Goal: Information Seeking & Learning: Learn about a topic

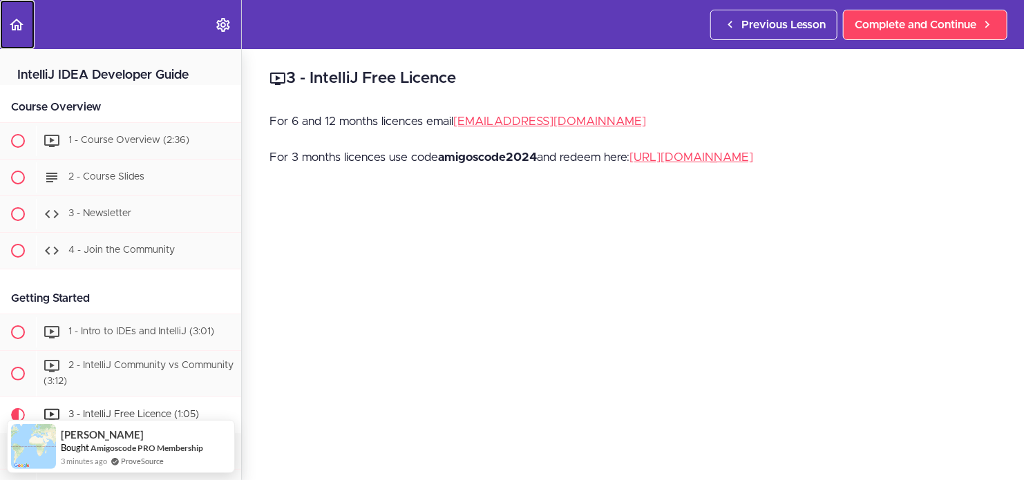
click at [16, 24] on icon "Back to course curriculum" at bounding box center [16, 25] width 17 height 17
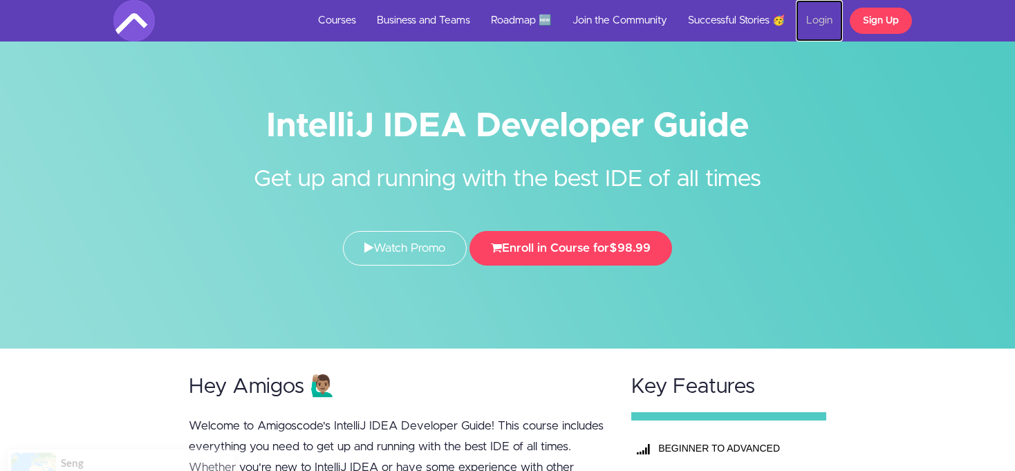
click at [820, 20] on link "Login" at bounding box center [819, 20] width 47 height 41
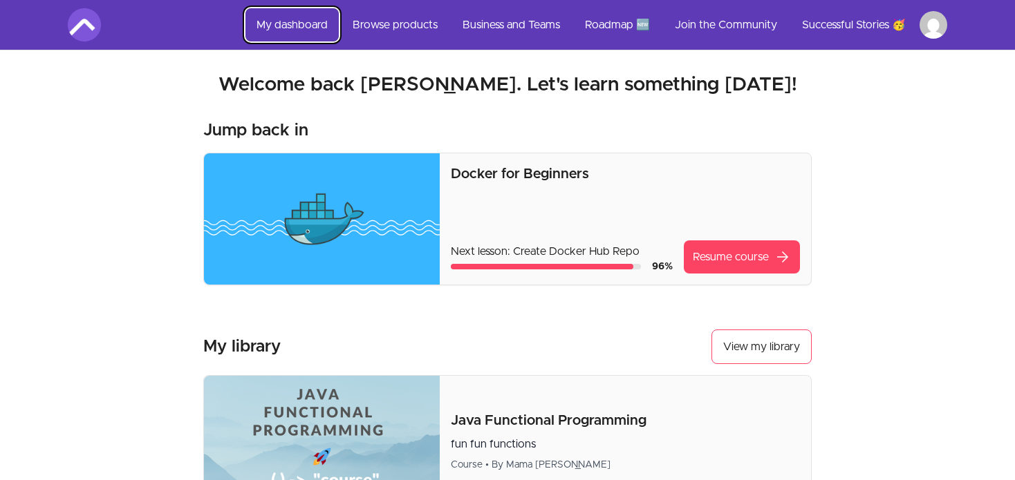
click at [304, 17] on link "My dashboard" at bounding box center [291, 24] width 93 height 33
click at [301, 30] on link "My dashboard" at bounding box center [291, 24] width 93 height 33
click at [395, 23] on link "Browse products" at bounding box center [394, 24] width 107 height 33
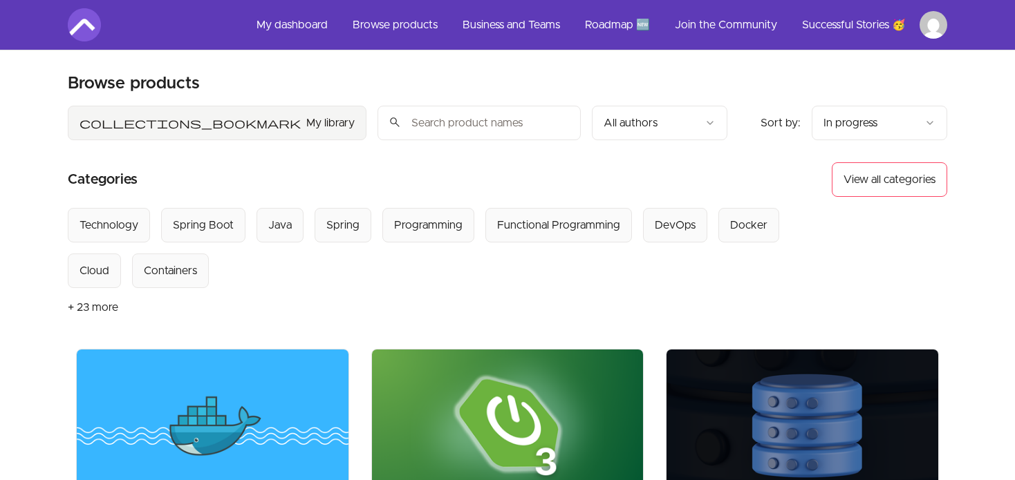
click at [298, 124] on span "collections_bookmark" at bounding box center [189, 123] width 221 height 17
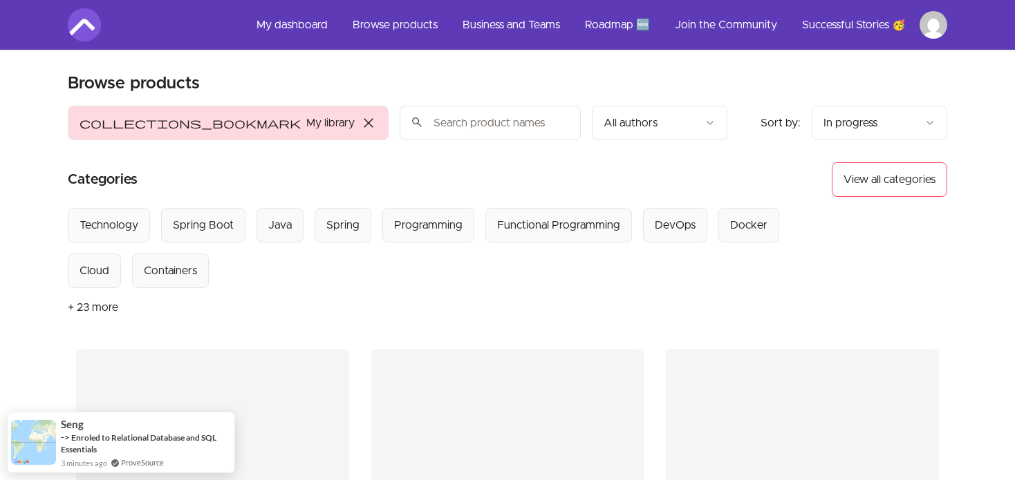
click at [373, 124] on span "close" at bounding box center [368, 123] width 17 height 17
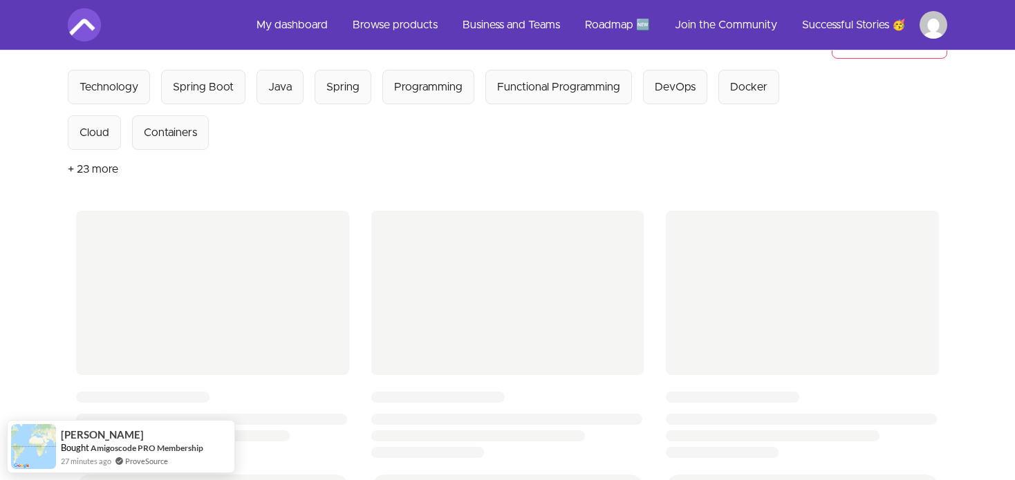
scroll to position [69, 0]
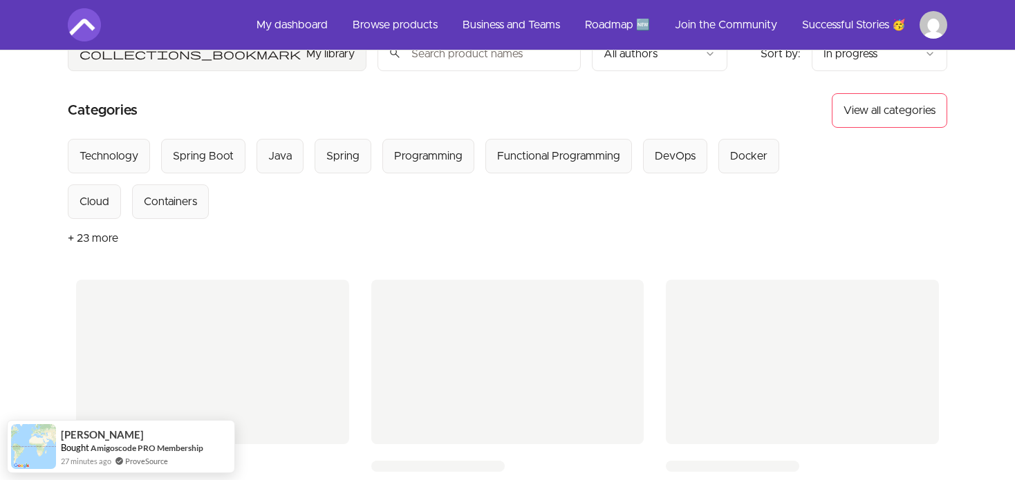
click at [108, 232] on button "+ 23 more" at bounding box center [93, 238] width 50 height 39
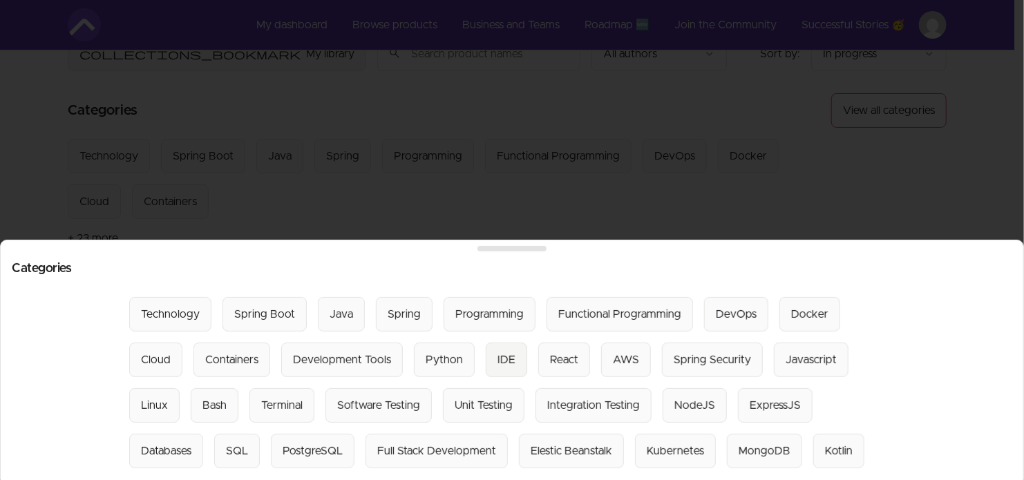
click at [498, 352] on div "IDE" at bounding box center [507, 360] width 18 height 17
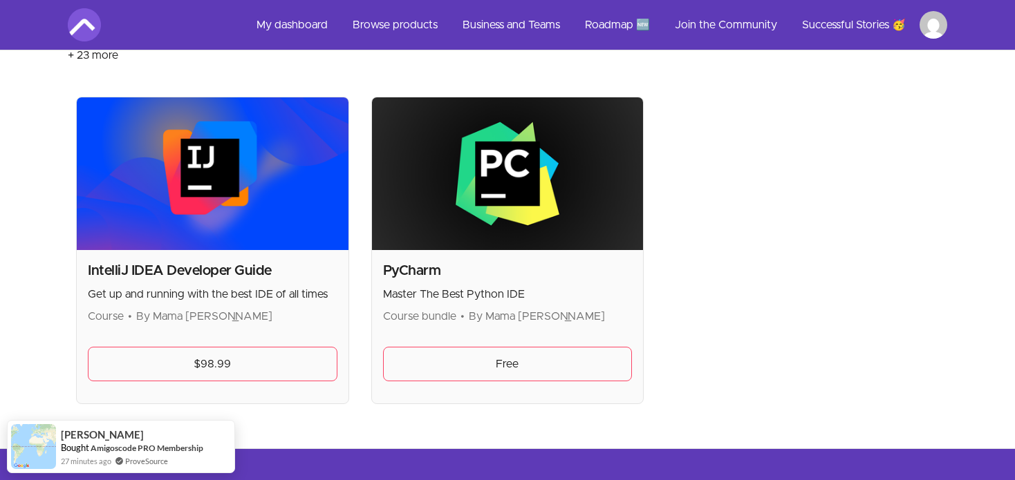
scroll to position [276, 0]
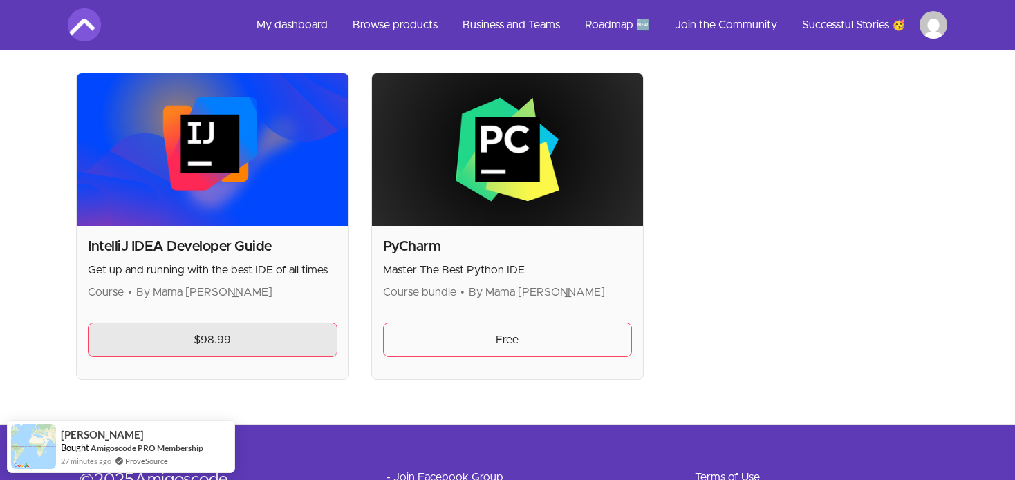
click at [163, 337] on link "$98.99" at bounding box center [213, 340] width 250 height 35
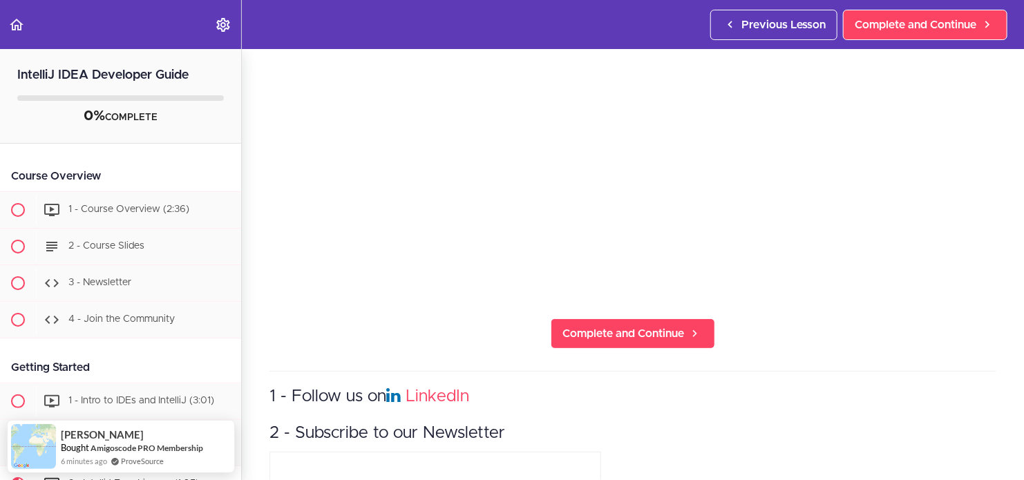
scroll to position [346, 0]
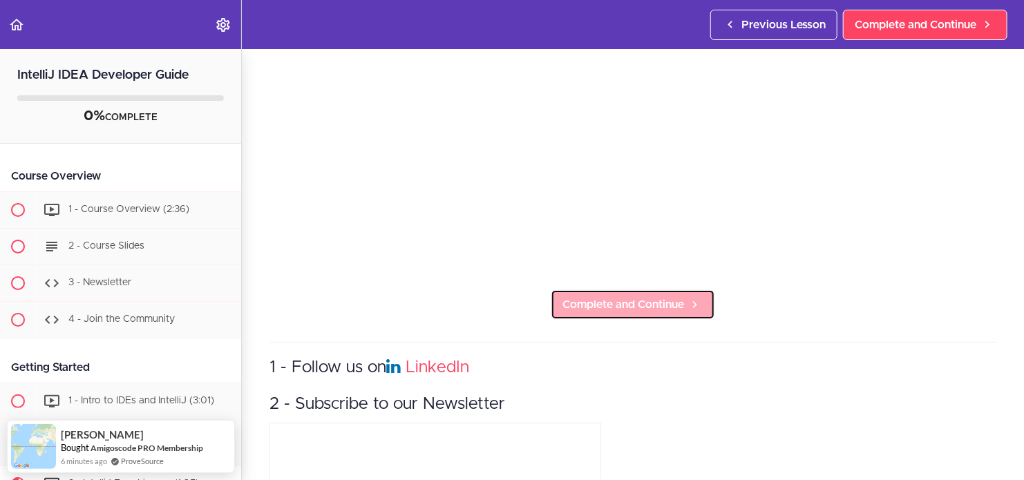
click at [627, 300] on span "Complete and Continue" at bounding box center [624, 305] width 122 height 17
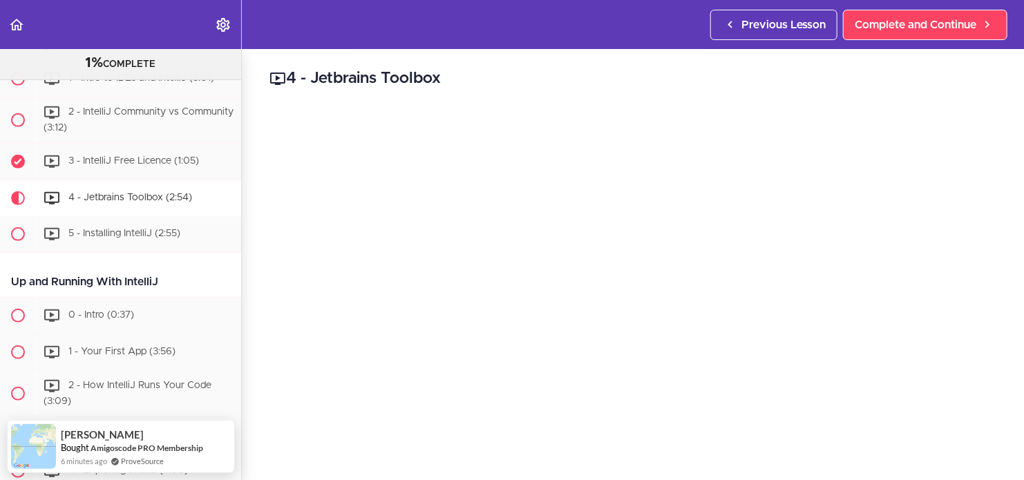
scroll to position [194, 0]
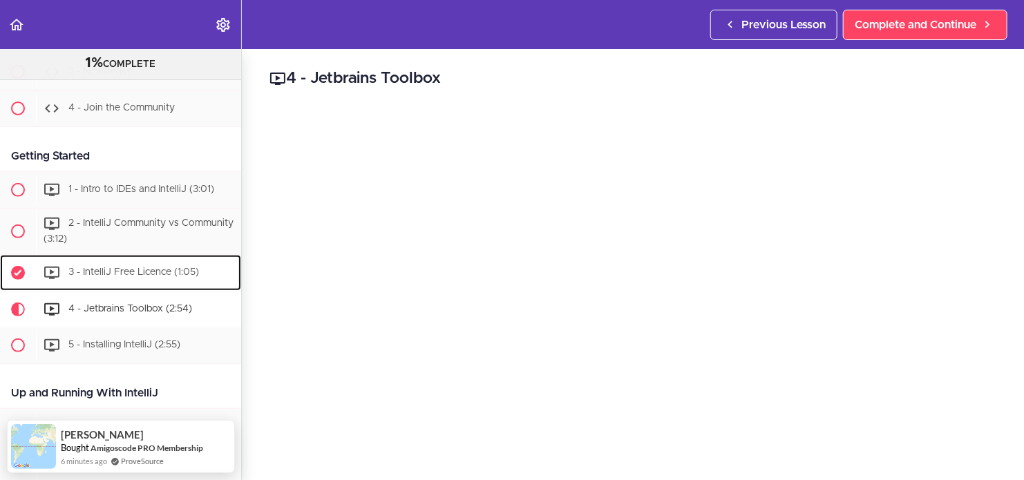
click at [133, 272] on span "3 - IntelliJ Free Licence (1:05)" at bounding box center [133, 272] width 131 height 10
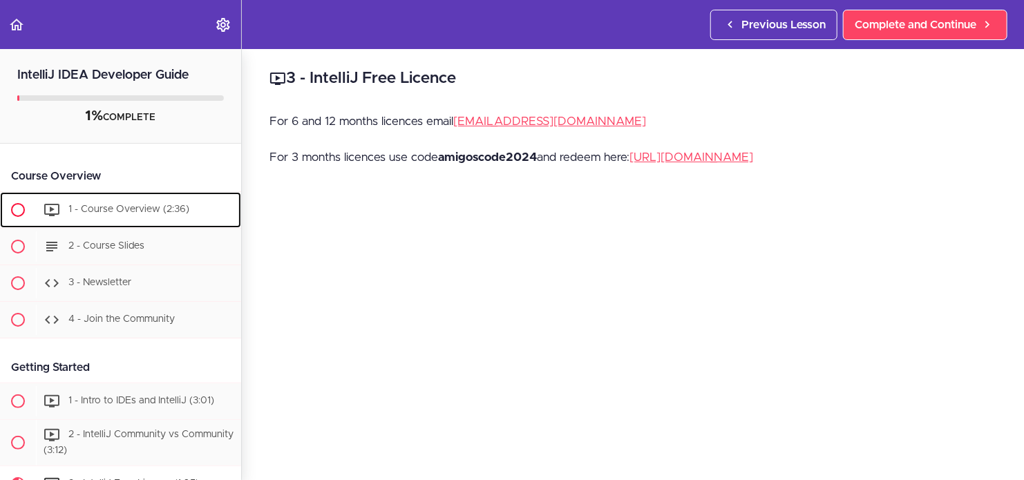
click at [112, 210] on span "1 - Course Overview (2:36)" at bounding box center [128, 210] width 121 height 10
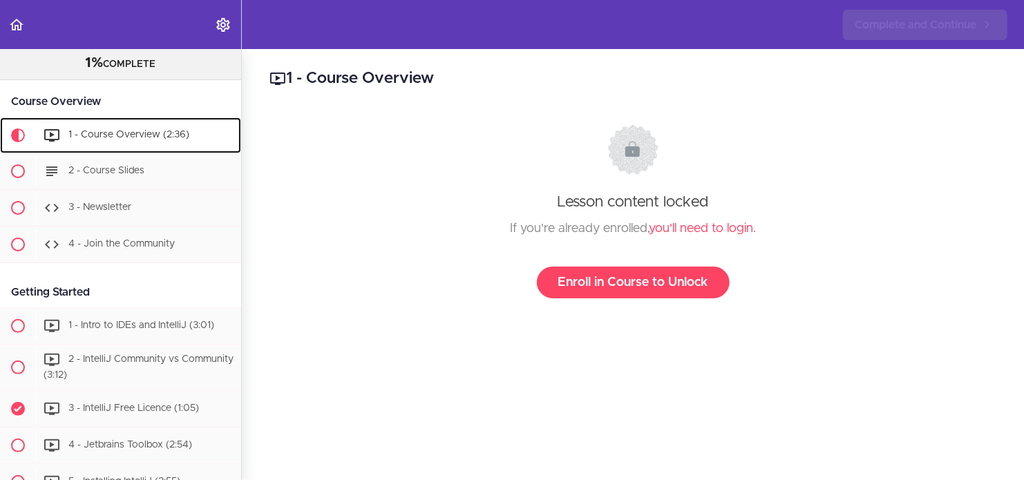
scroll to position [91, 0]
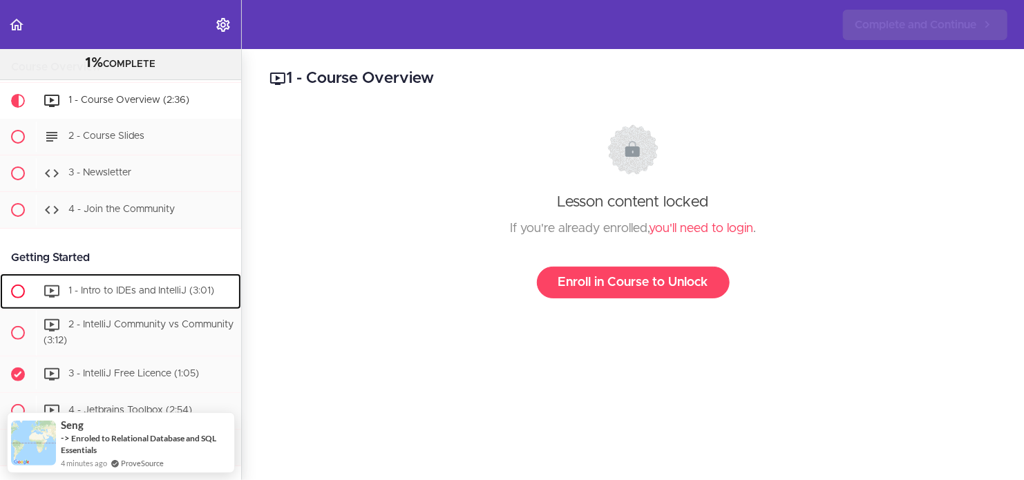
click at [99, 290] on span "1 - Intro to IDEs and IntelliJ (3:01)" at bounding box center [141, 291] width 146 height 10
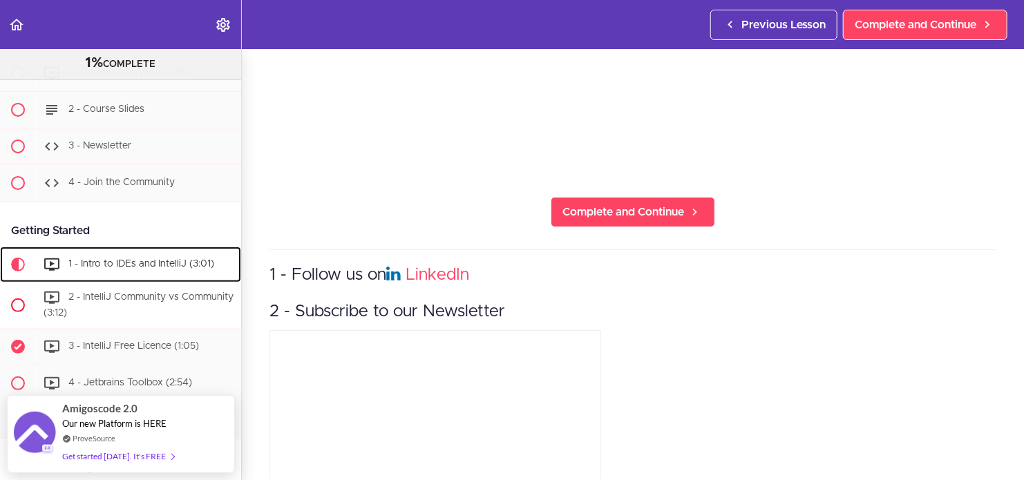
scroll to position [138, 0]
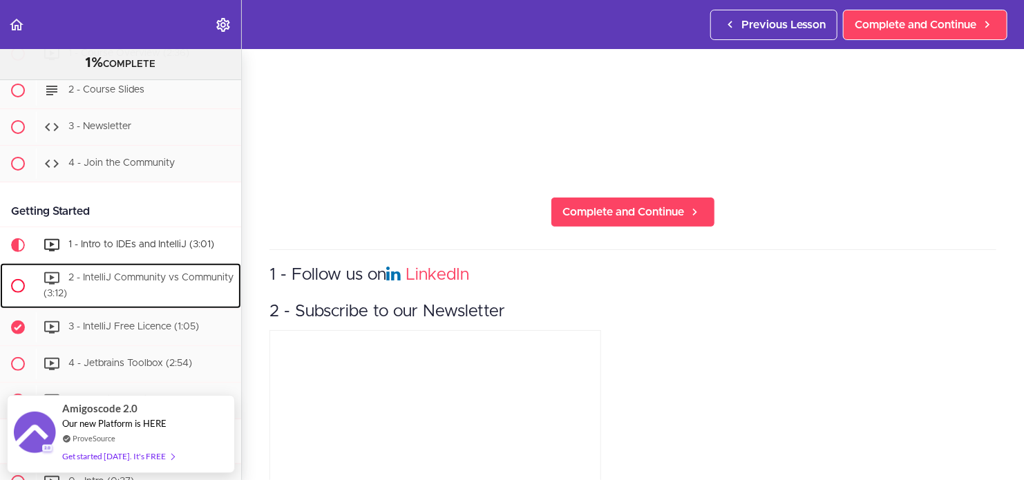
click at [146, 274] on span "2 - IntelliJ Community vs Community (3:12)" at bounding box center [139, 286] width 190 height 26
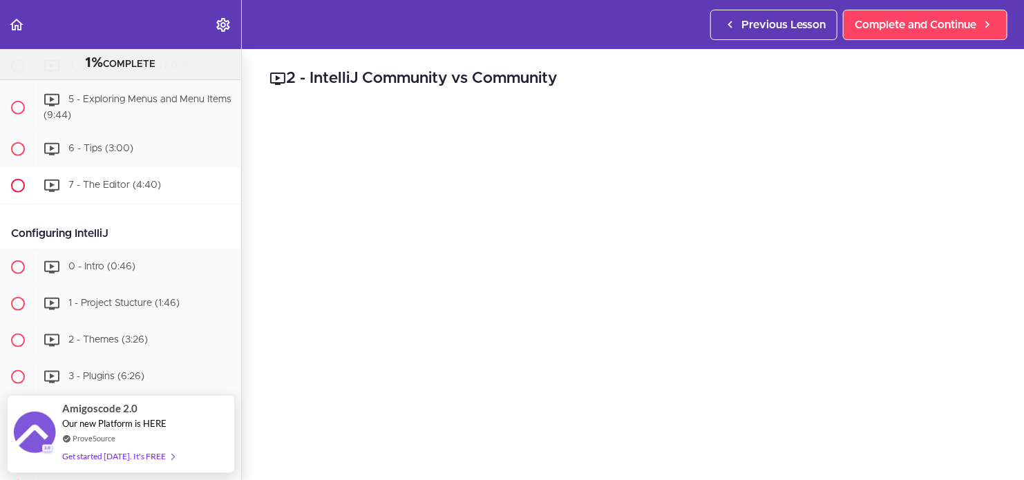
scroll to position [785, 0]
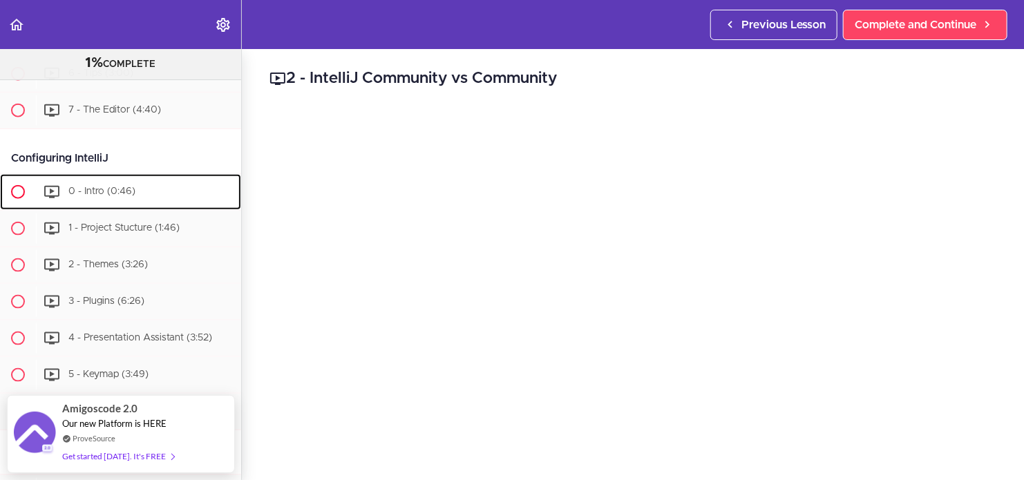
click at [105, 190] on span "0 - Intro (0:46)" at bounding box center [101, 192] width 67 height 10
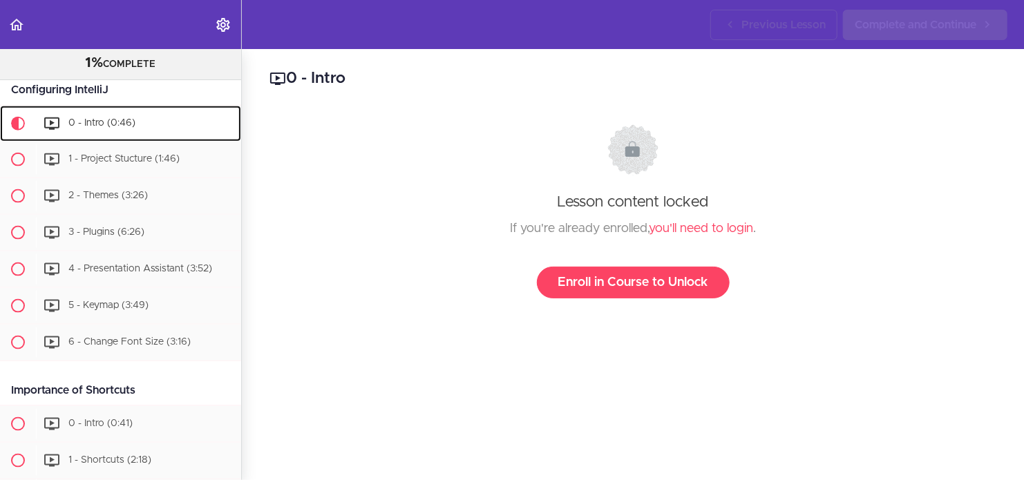
scroll to position [856, 0]
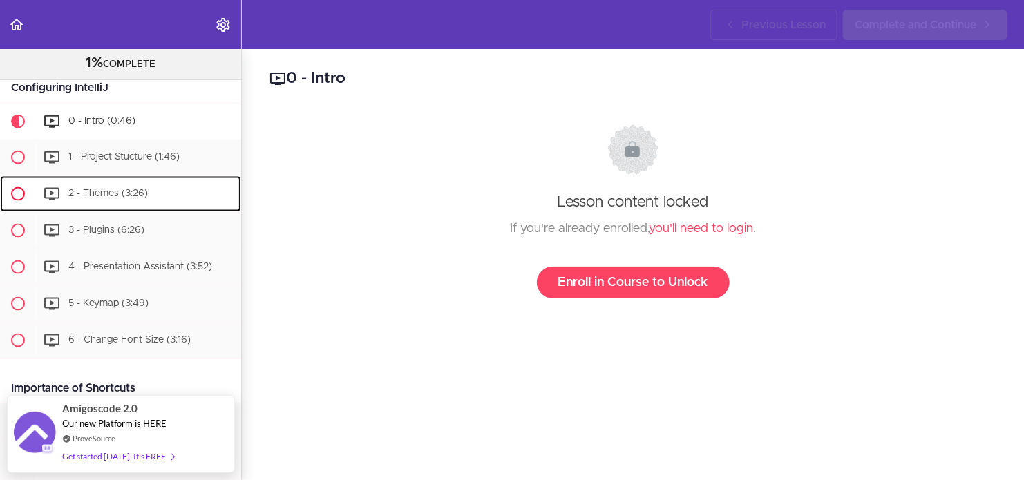
click at [104, 189] on span "2 - Themes (3:26)" at bounding box center [107, 194] width 79 height 10
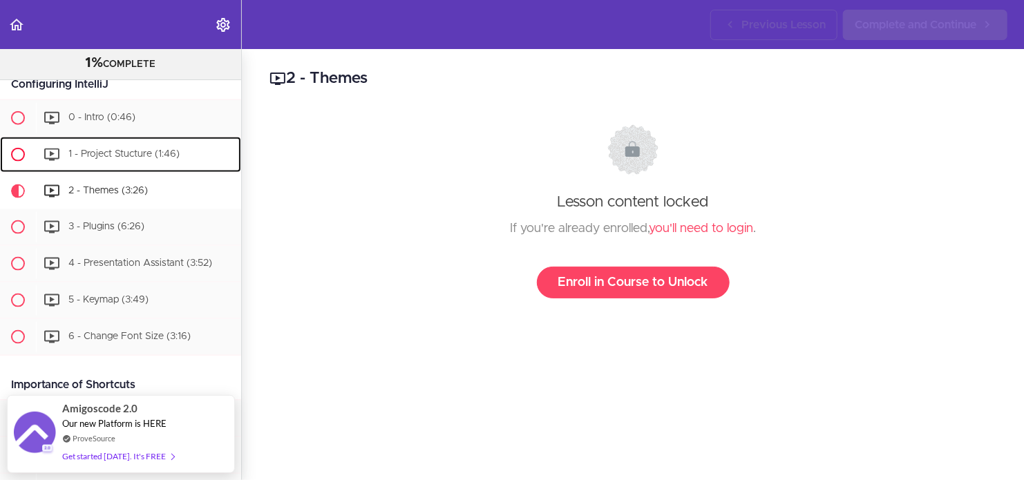
click at [106, 152] on span "1 - Project Stucture (1:46)" at bounding box center [123, 154] width 111 height 10
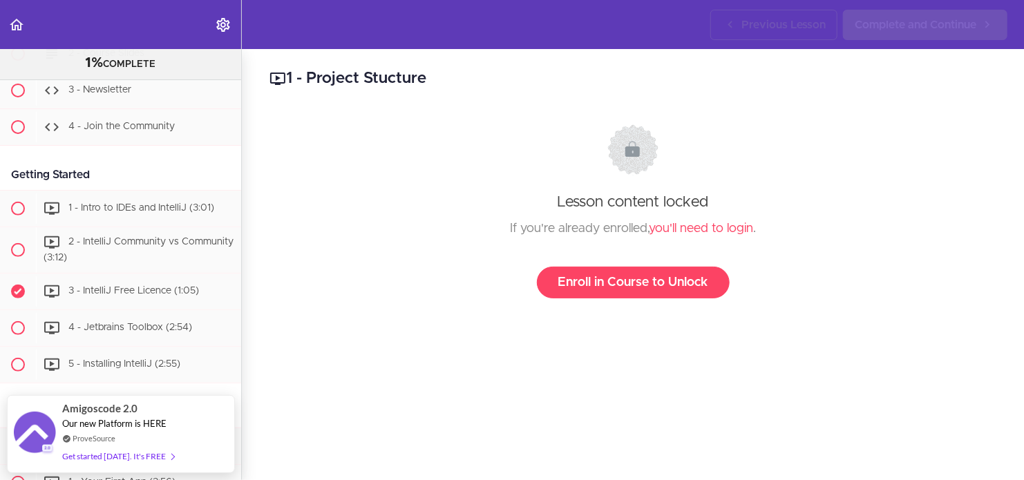
scroll to position [155, 0]
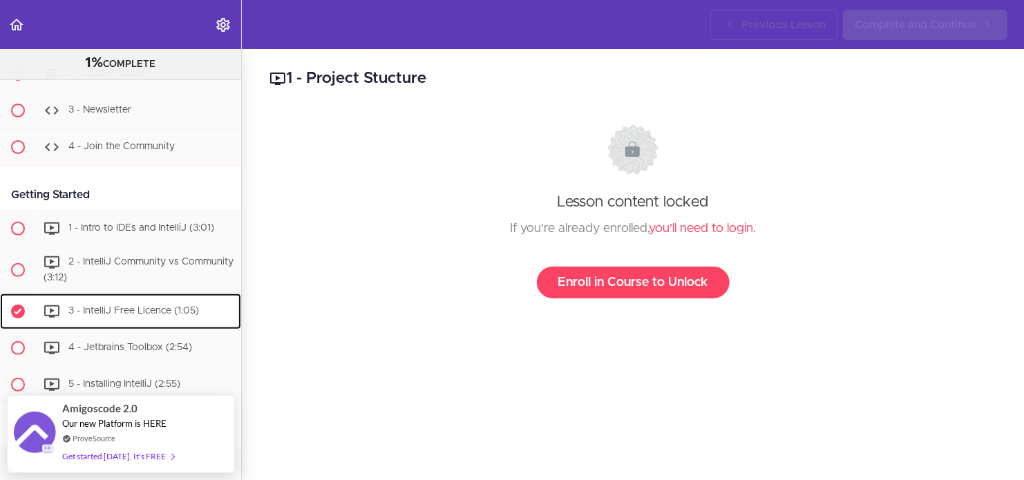
click at [135, 306] on span "3 - IntelliJ Free Licence (1:05)" at bounding box center [133, 311] width 131 height 10
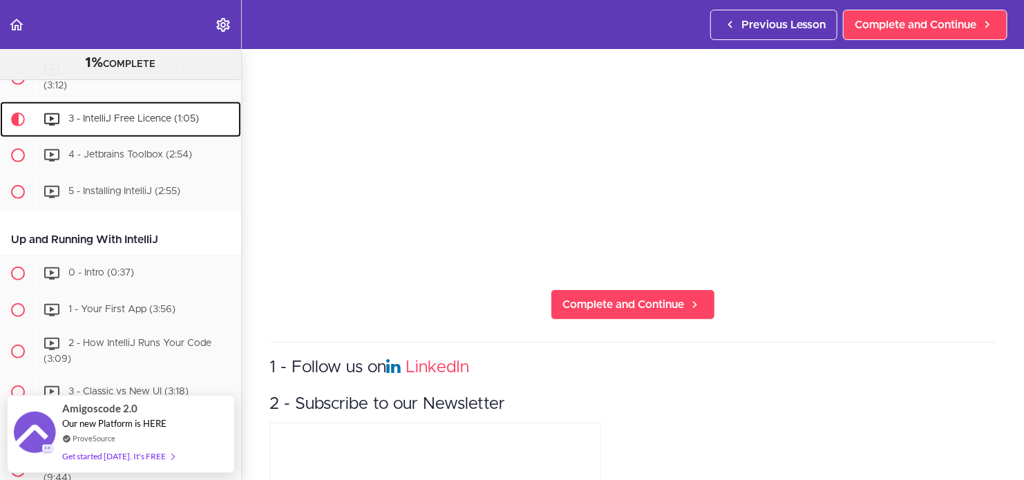
scroll to position [484, 0]
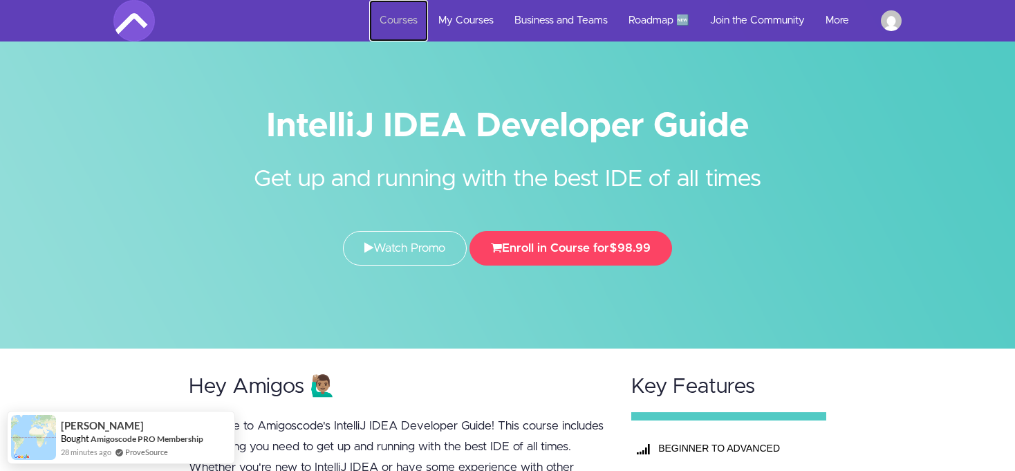
click at [386, 18] on link "Courses" at bounding box center [398, 20] width 59 height 41
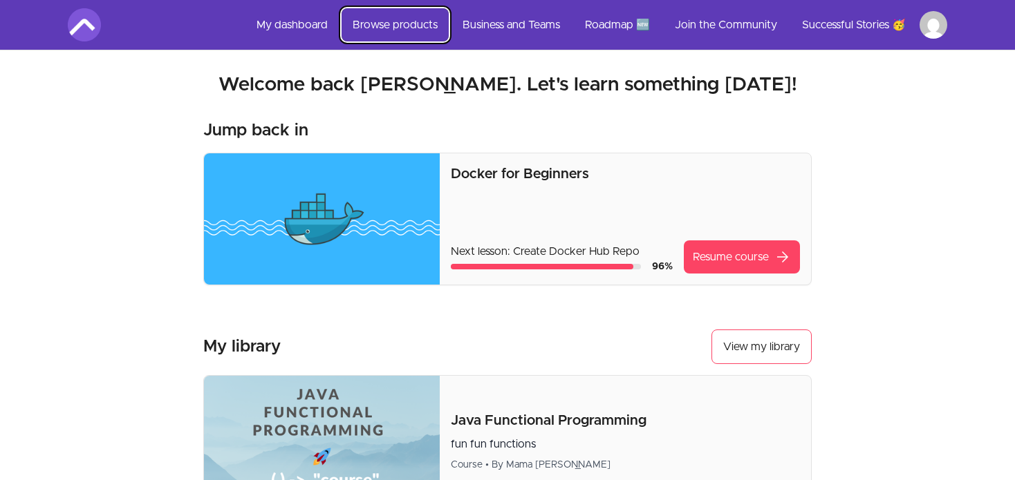
click at [414, 22] on link "Browse products" at bounding box center [394, 24] width 107 height 33
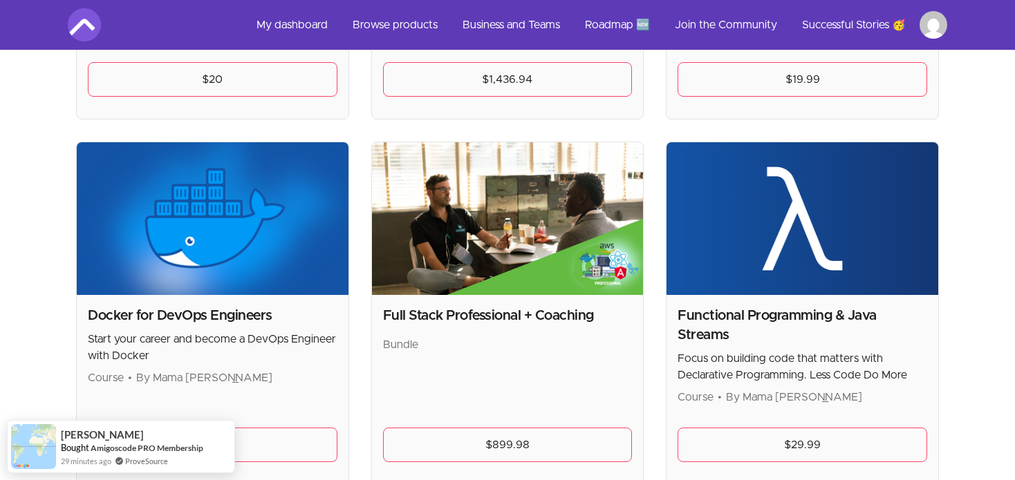
scroll to position [968, 0]
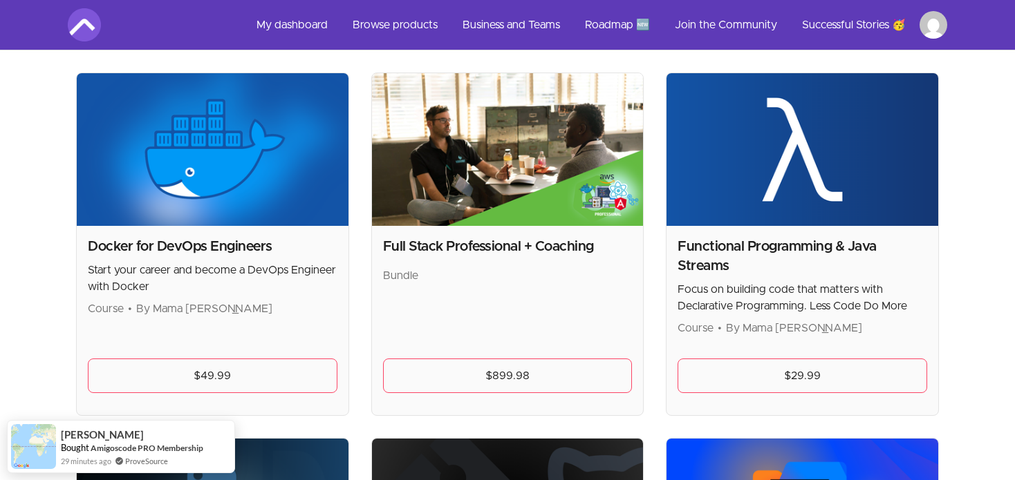
click at [191, 241] on h2 "Docker for DevOps Engineers" at bounding box center [213, 246] width 250 height 19
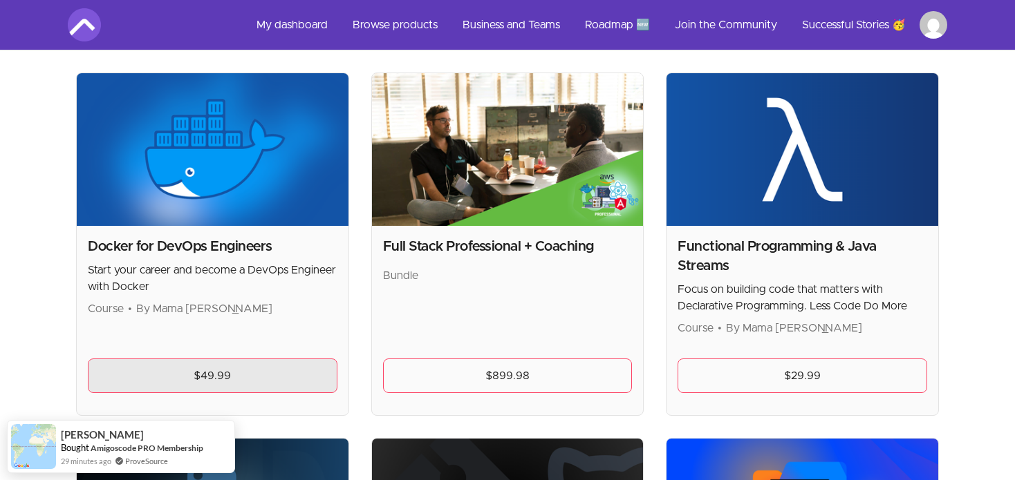
click at [196, 371] on link "$49.99" at bounding box center [213, 376] width 250 height 35
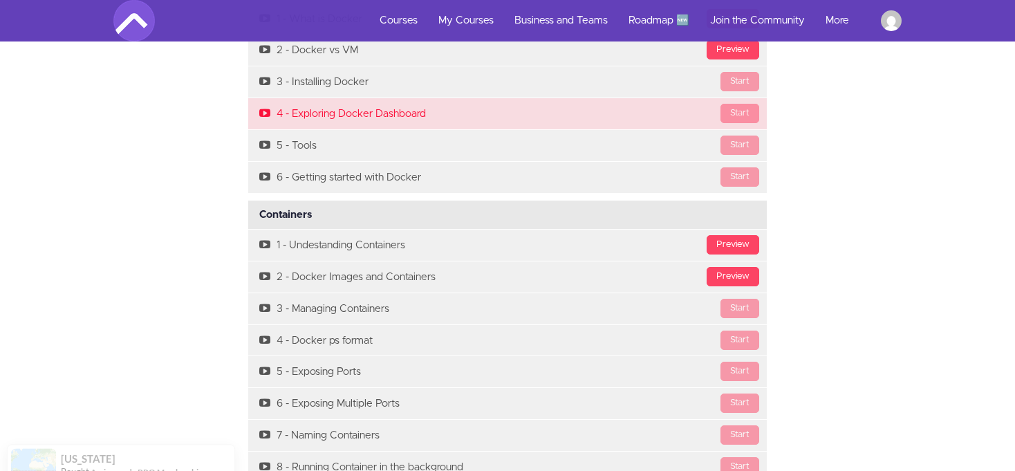
scroll to position [3456, 0]
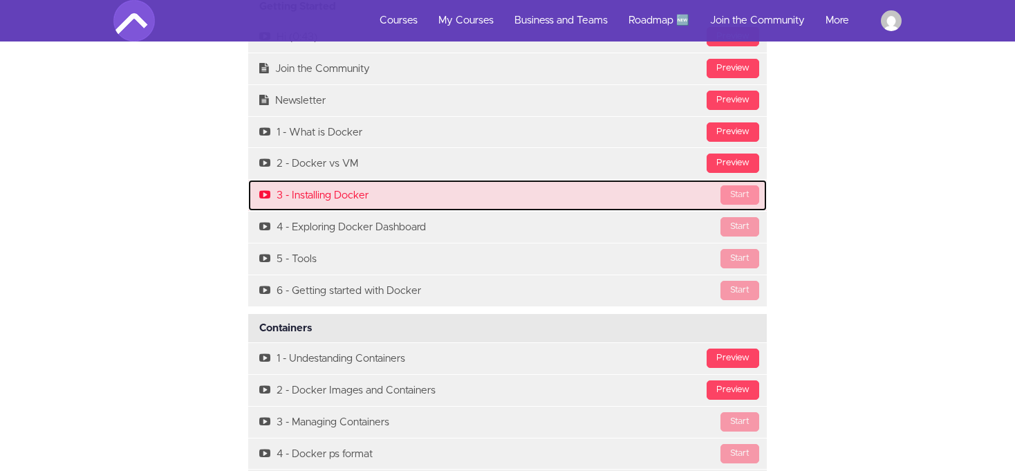
click at [326, 190] on link "Start 3 - Installing Docker" at bounding box center [507, 195] width 518 height 31
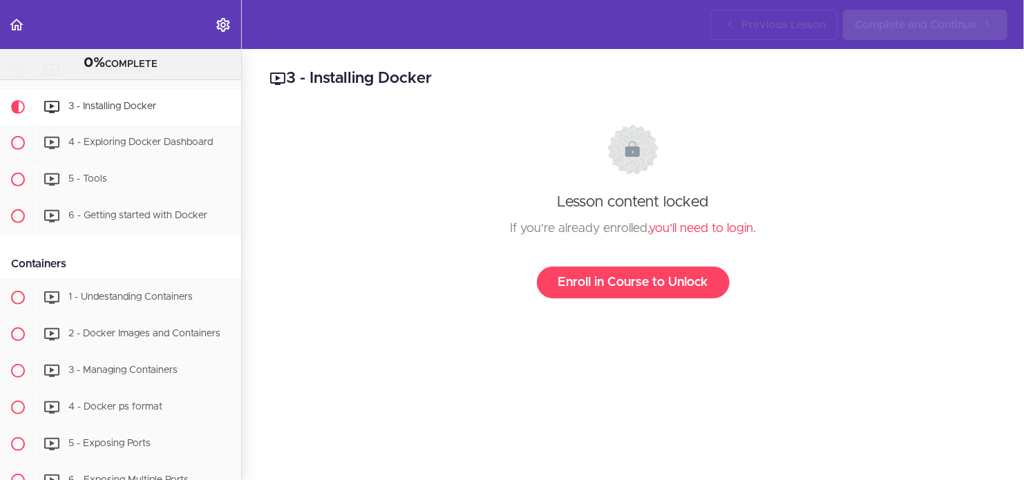
scroll to position [274, 0]
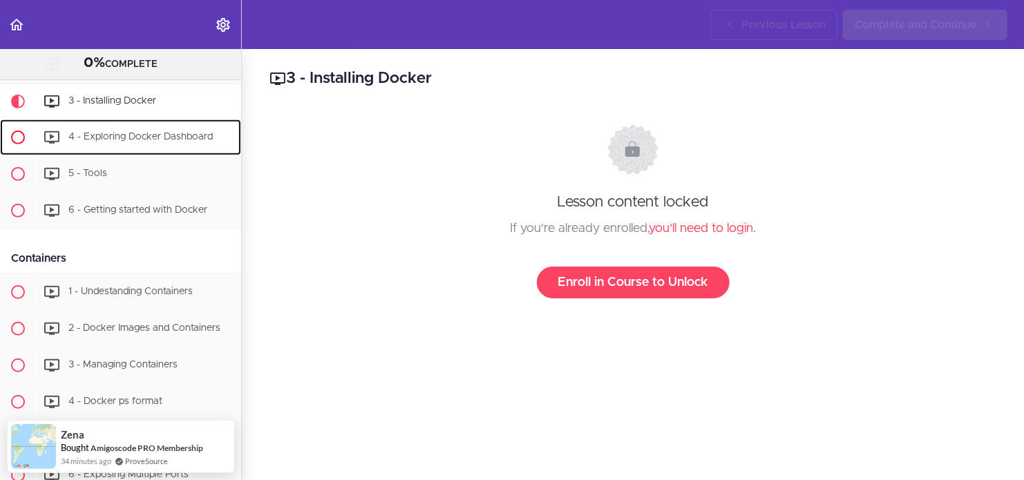
click at [151, 133] on span "4 - Exploring Docker Dashboard" at bounding box center [140, 137] width 144 height 10
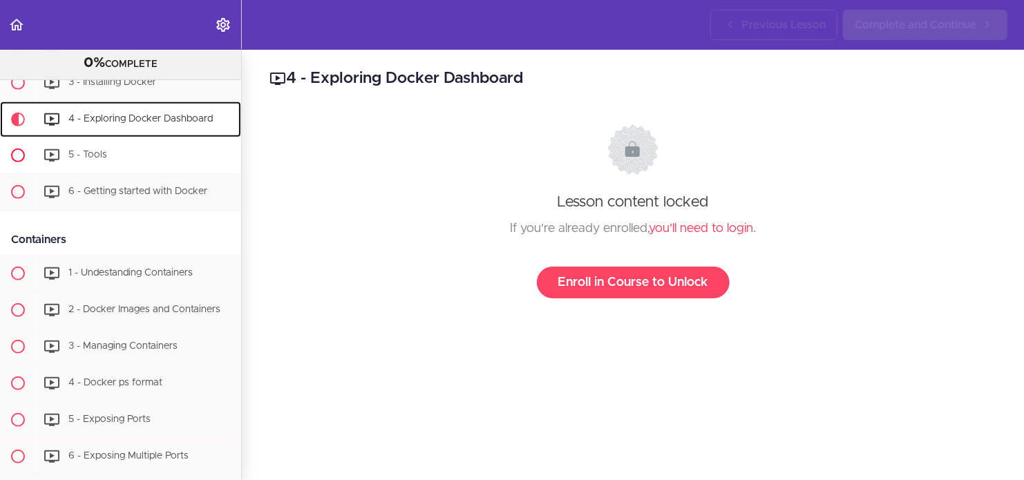
scroll to position [293, 0]
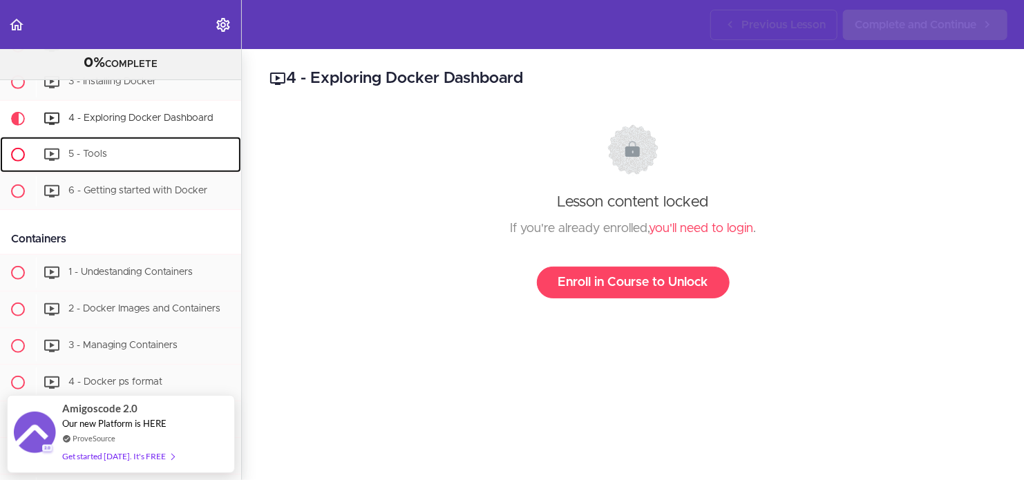
click at [109, 158] on div "5 - Tools" at bounding box center [138, 155] width 205 height 30
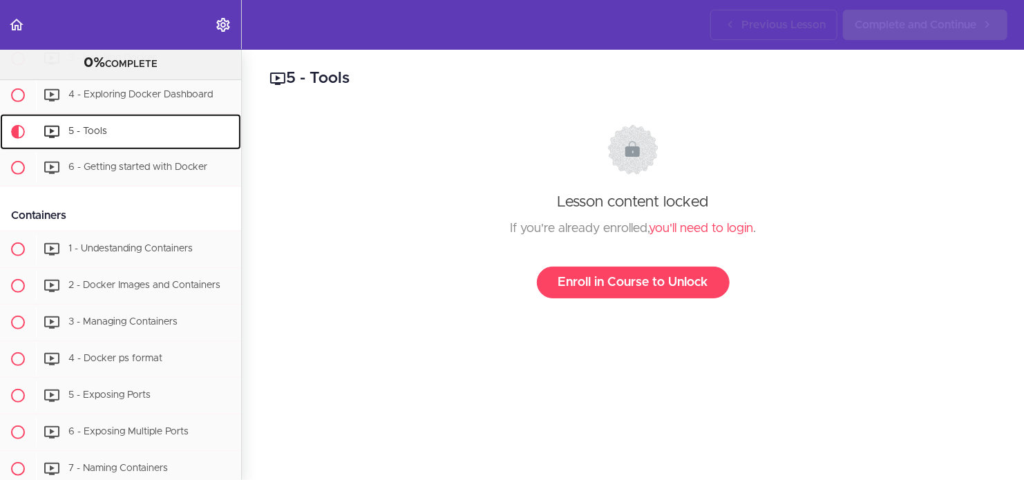
scroll to position [329, 0]
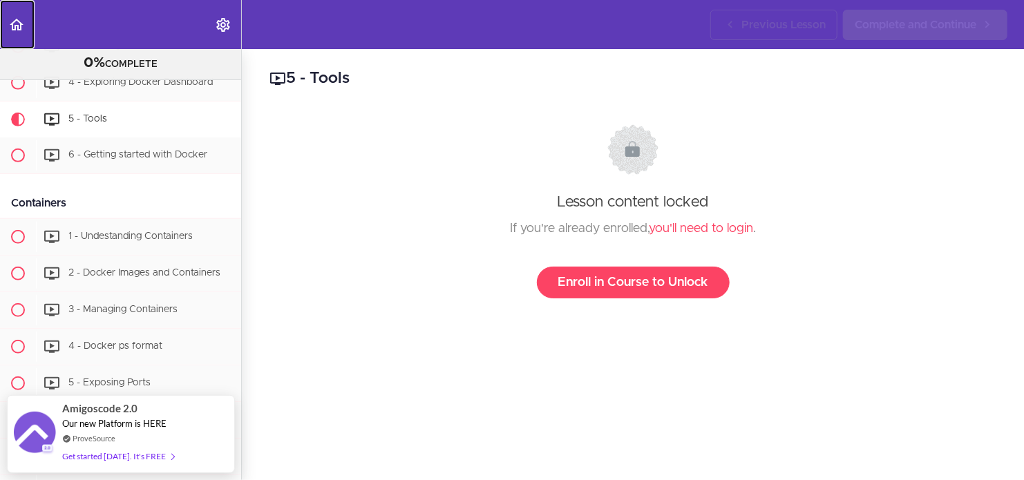
click at [13, 24] on icon "Back to course curriculum" at bounding box center [16, 25] width 17 height 17
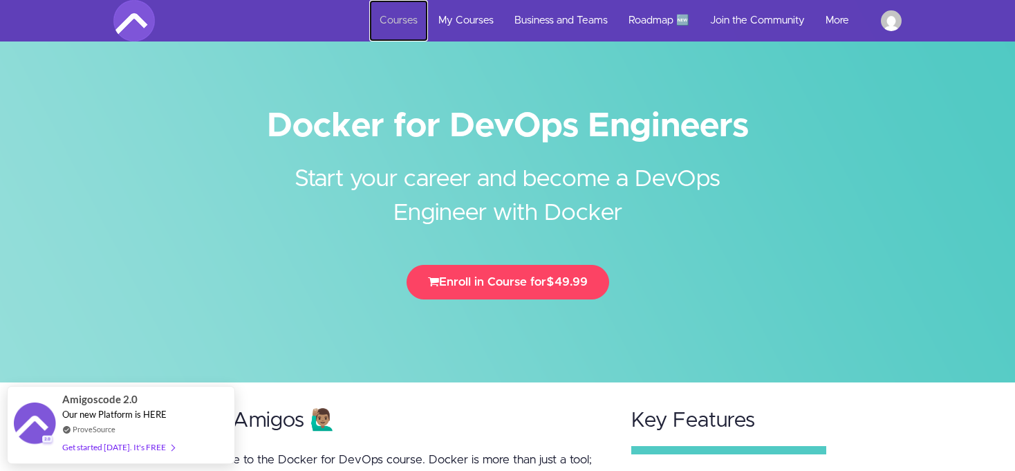
click at [391, 15] on link "Courses" at bounding box center [398, 20] width 59 height 41
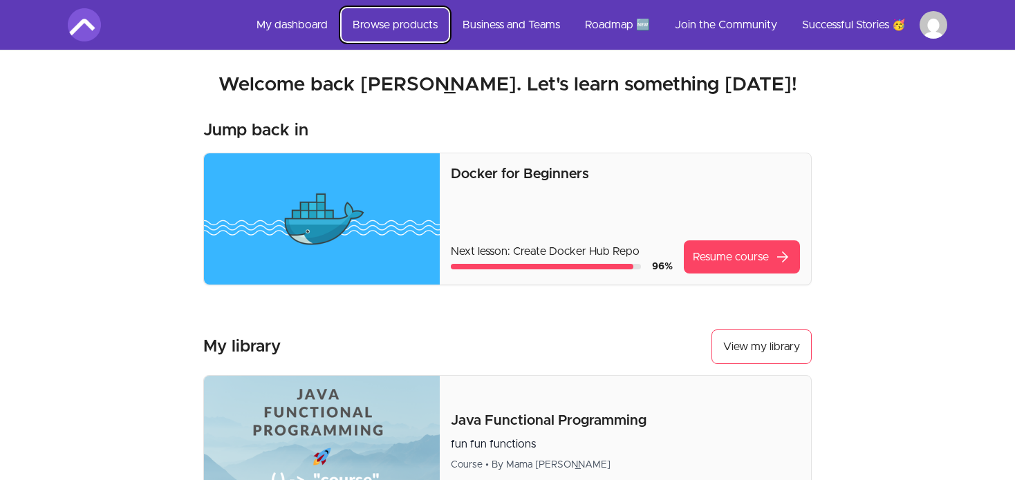
click at [373, 25] on link "Browse products" at bounding box center [394, 24] width 107 height 33
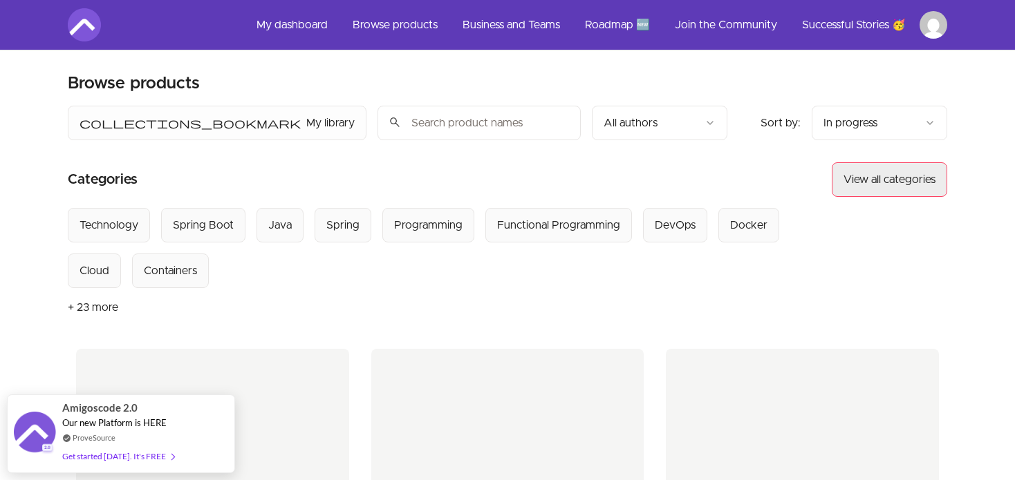
click at [864, 169] on button "View all categories" at bounding box center [888, 179] width 115 height 35
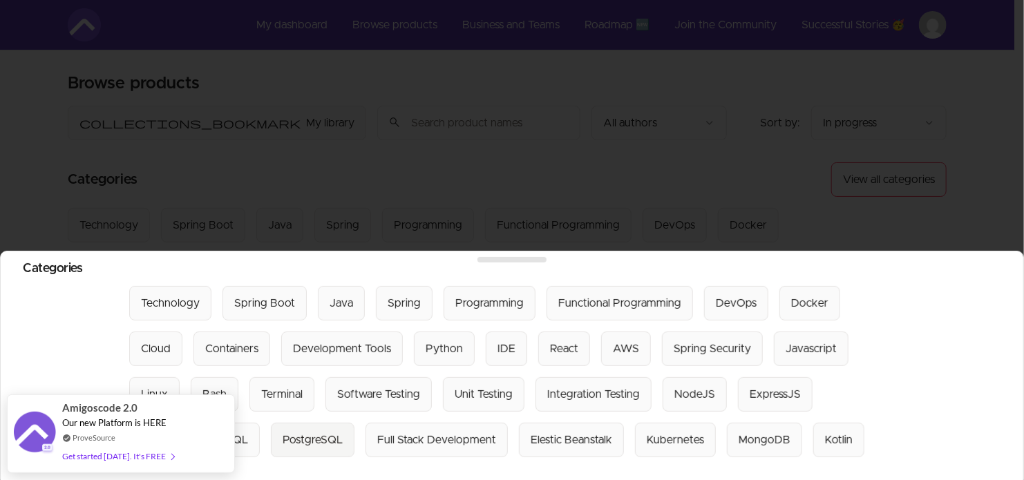
click at [283, 432] on div "PostgreSQL" at bounding box center [313, 440] width 60 height 17
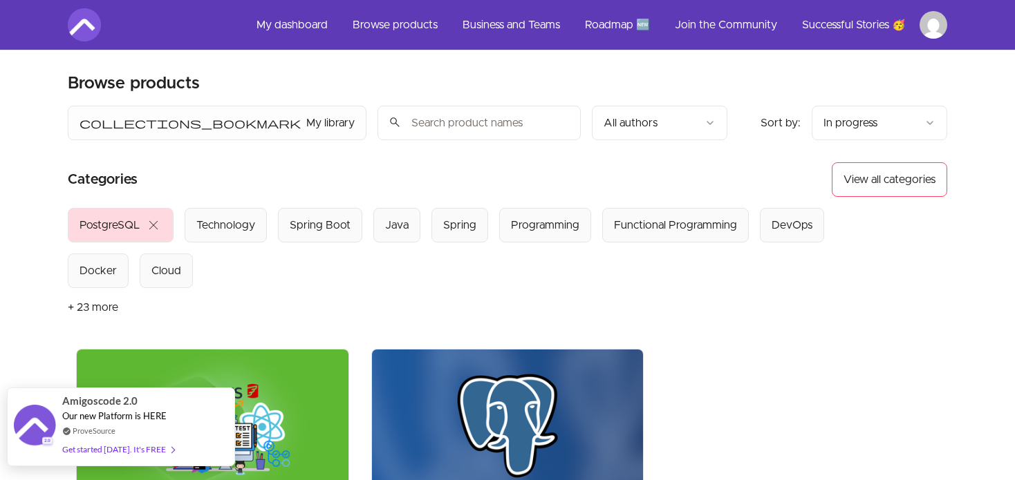
click at [111, 453] on div "Get started [DATE]. It's FREE" at bounding box center [118, 450] width 112 height 16
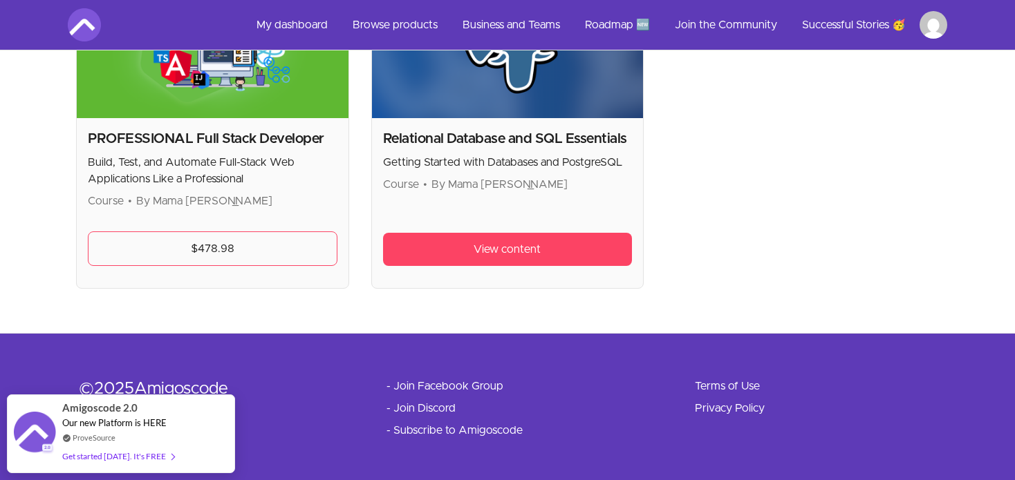
scroll to position [315, 0]
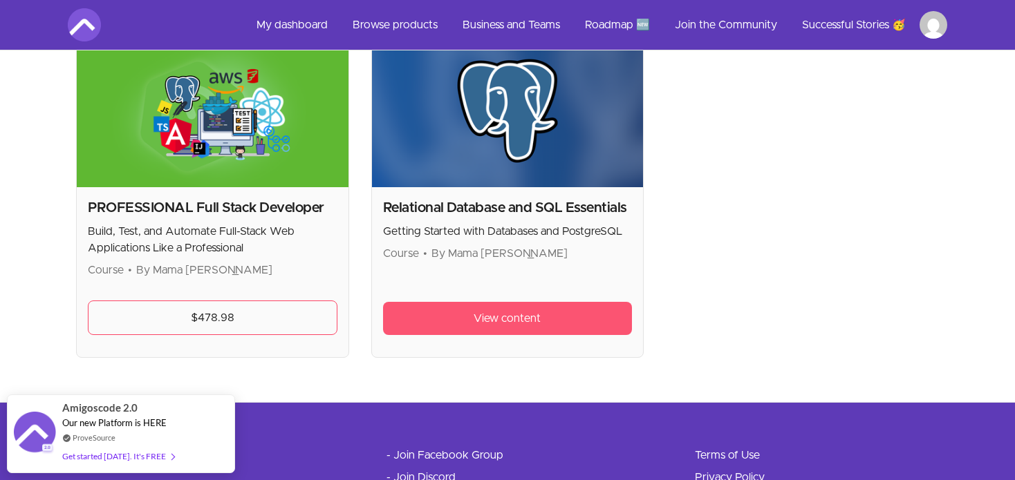
click at [496, 310] on span "View content" at bounding box center [506, 318] width 67 height 17
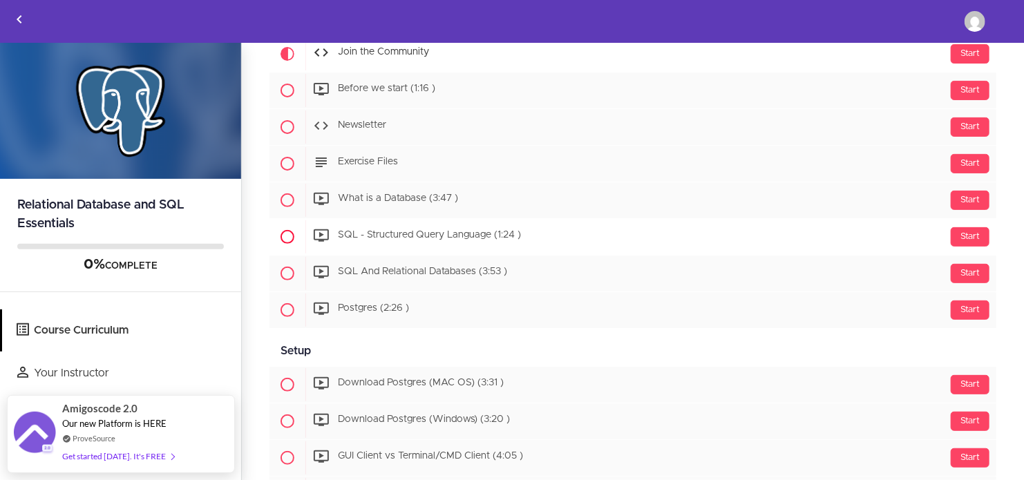
scroll to position [69, 0]
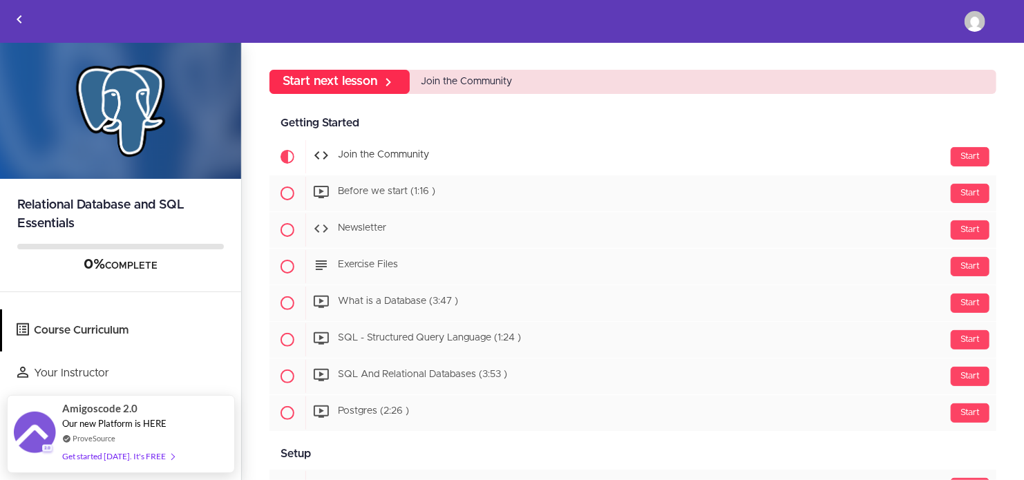
click at [373, 82] on link "Start next lesson" at bounding box center [340, 82] width 140 height 24
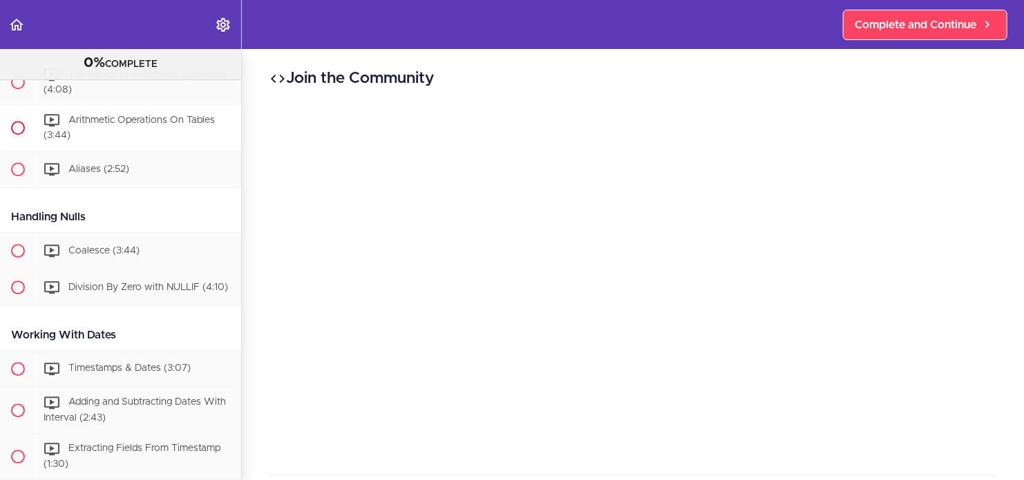
scroll to position [1866, 0]
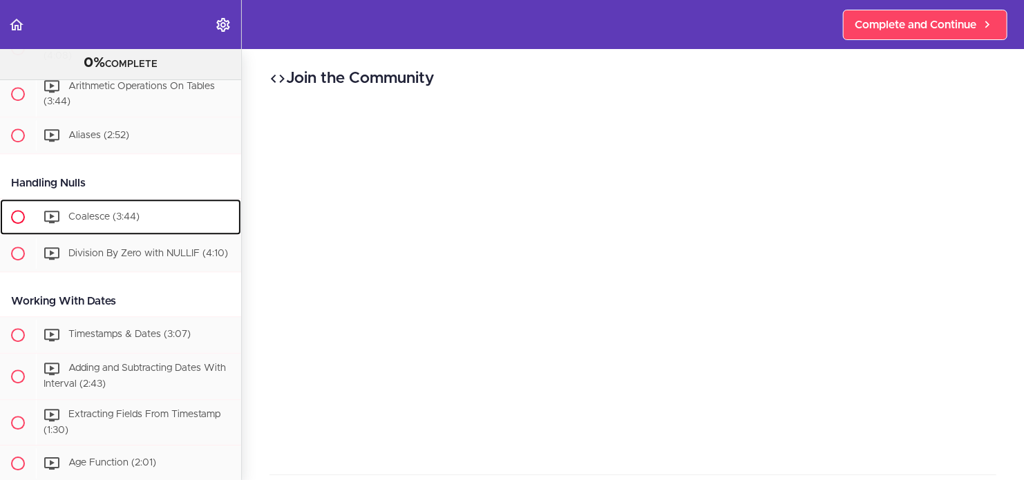
click at [104, 221] on span "Coalesce (3:44)" at bounding box center [103, 216] width 71 height 10
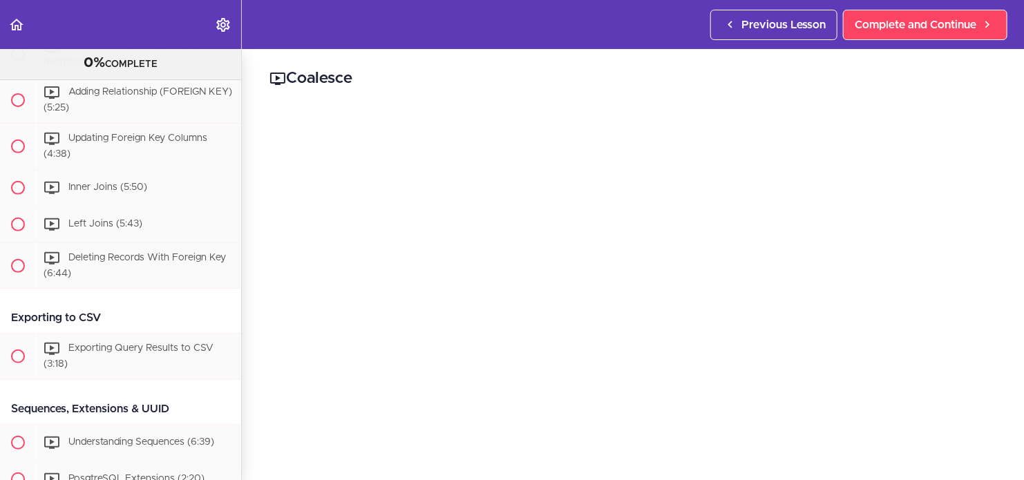
scroll to position [2800, 0]
click at [773, 22] on span "Previous Lesson" at bounding box center [784, 25] width 84 height 17
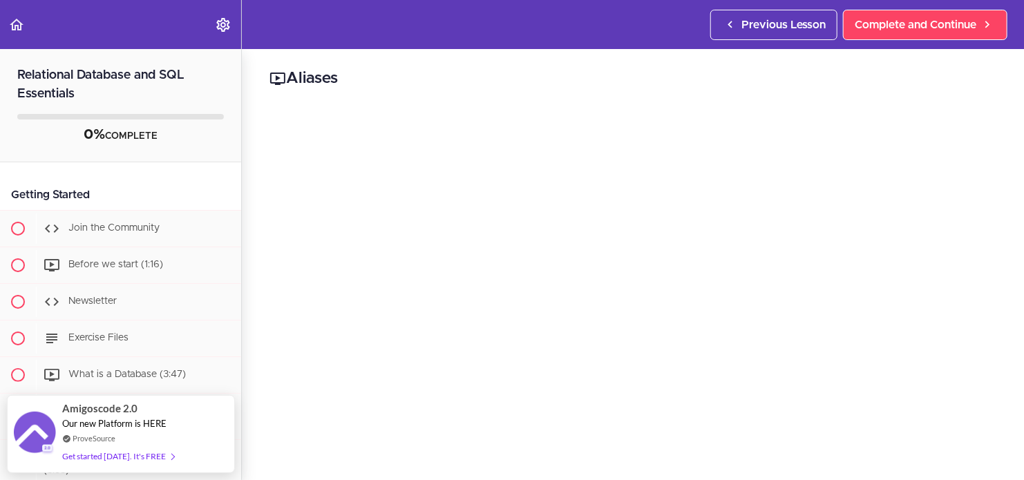
click at [79, 77] on h2 "Relational Database and SQL Essentials" at bounding box center [120, 76] width 241 height 55
click at [16, 23] on icon "Back to course curriculum" at bounding box center [16, 25] width 17 height 17
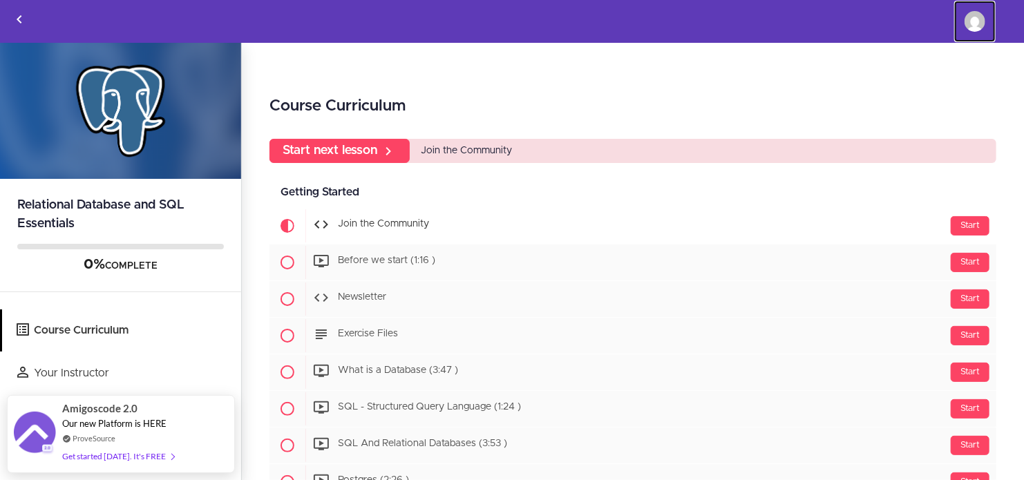
click at [981, 17] on img at bounding box center [975, 21] width 21 height 21
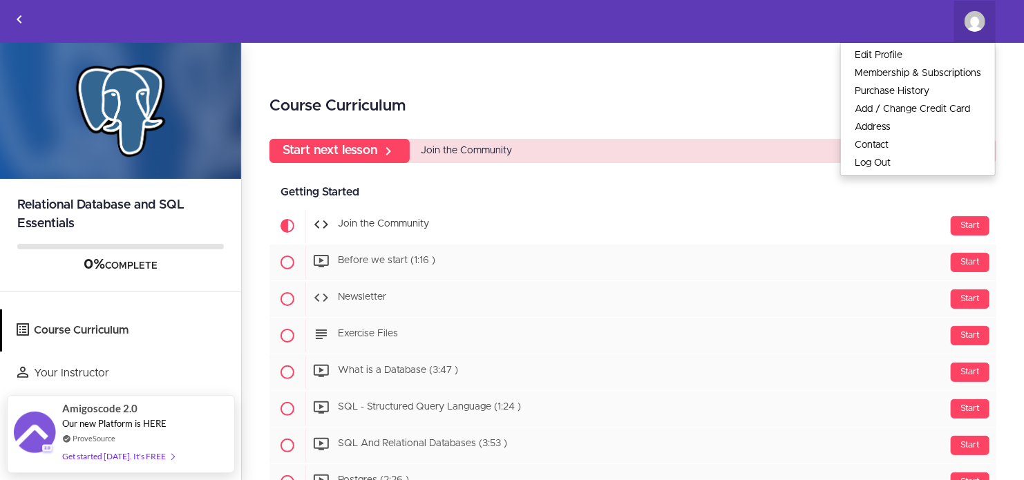
click at [674, 97] on h2 "Course Curriculum" at bounding box center [633, 106] width 727 height 23
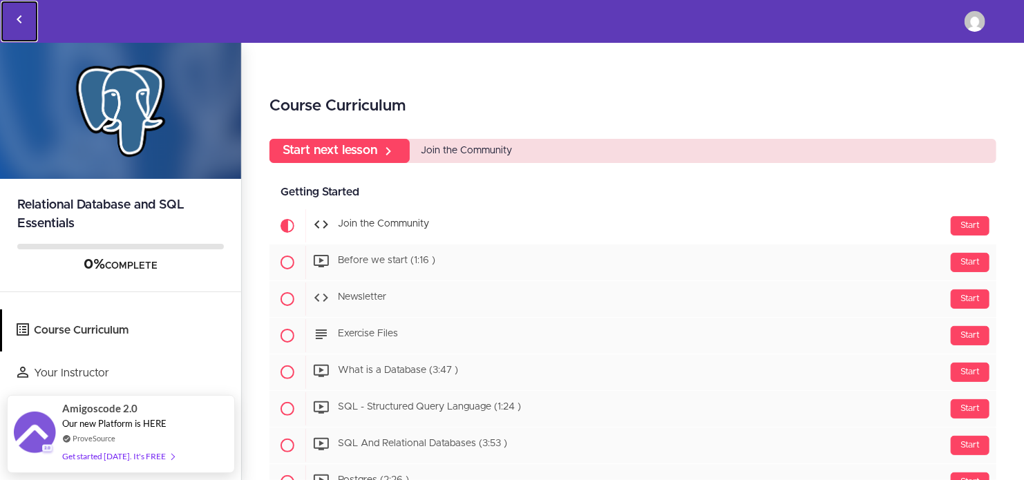
click at [19, 18] on use "Back to courses" at bounding box center [19, 19] width 5 height 8
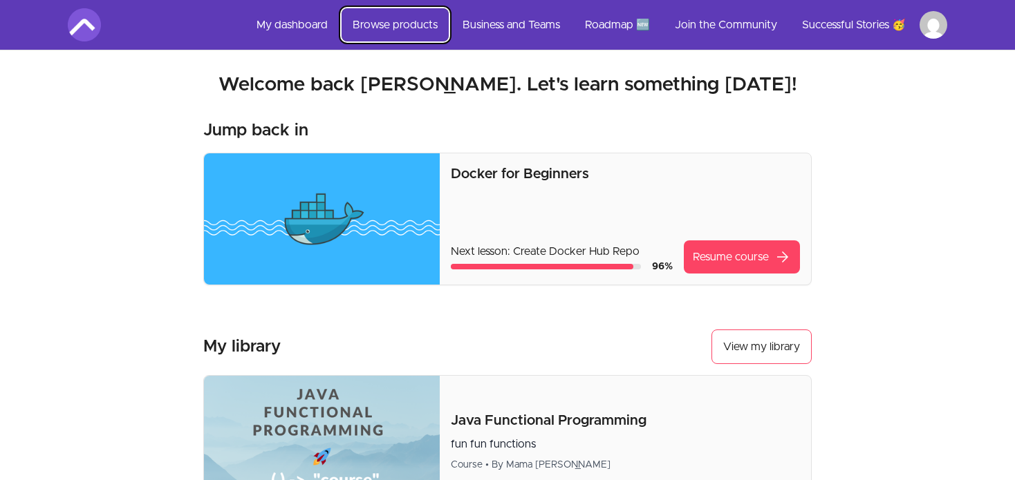
click at [395, 28] on link "Browse products" at bounding box center [394, 24] width 107 height 33
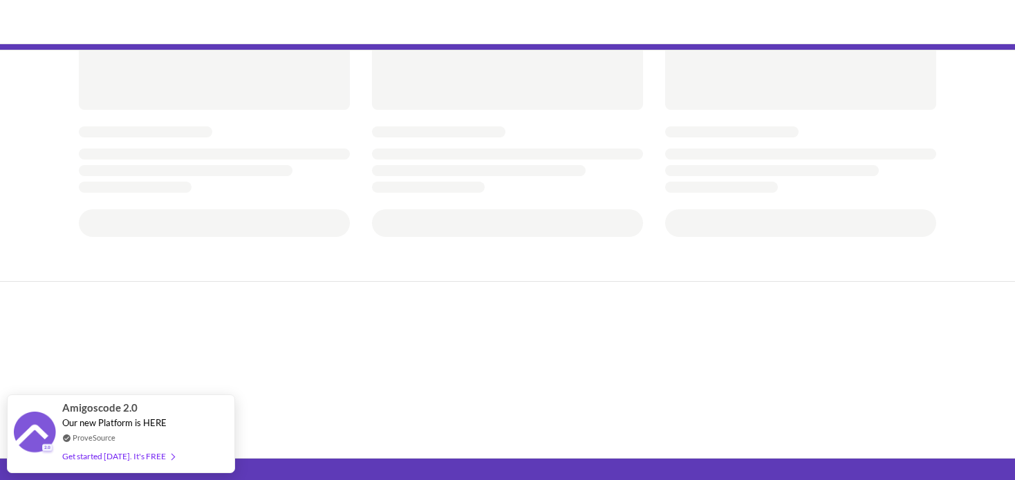
scroll to position [646, 0]
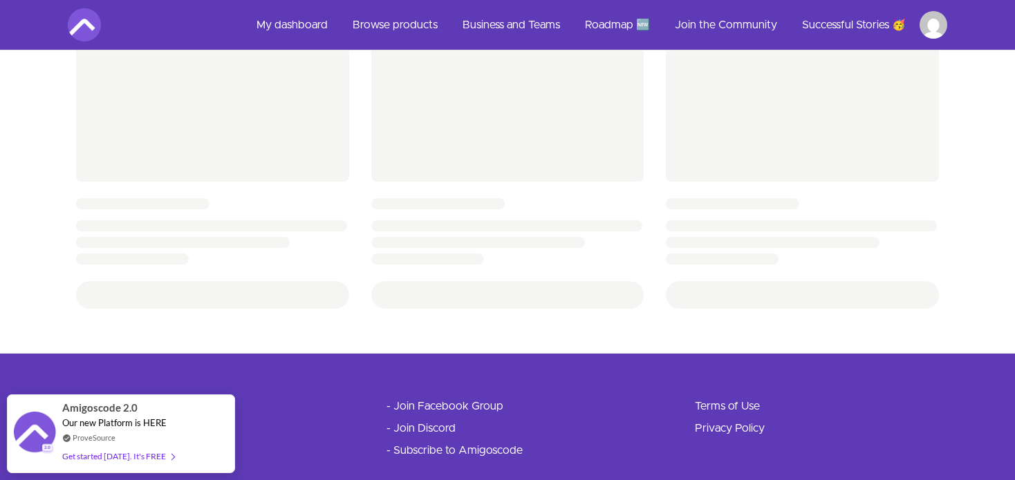
scroll to position [666, 0]
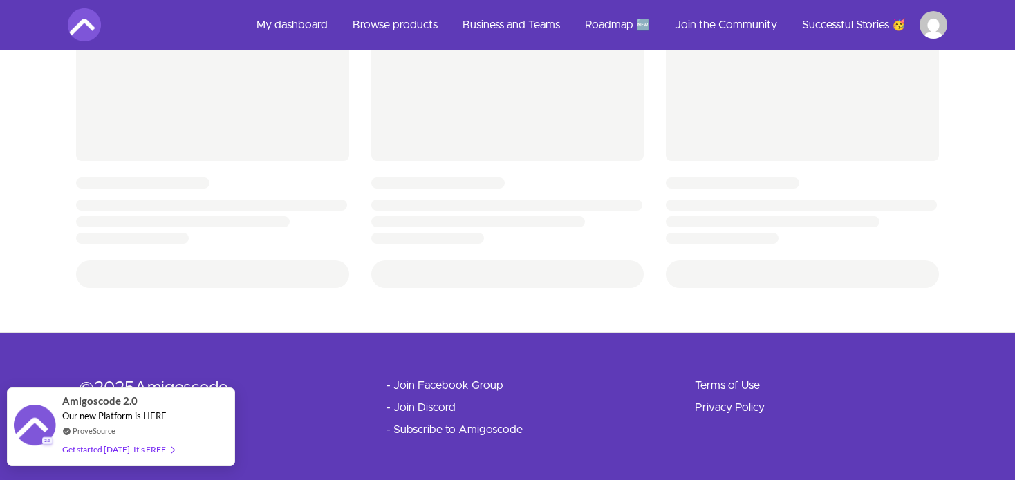
click at [113, 450] on div "Get started [DATE]. It's FREE" at bounding box center [118, 450] width 112 height 16
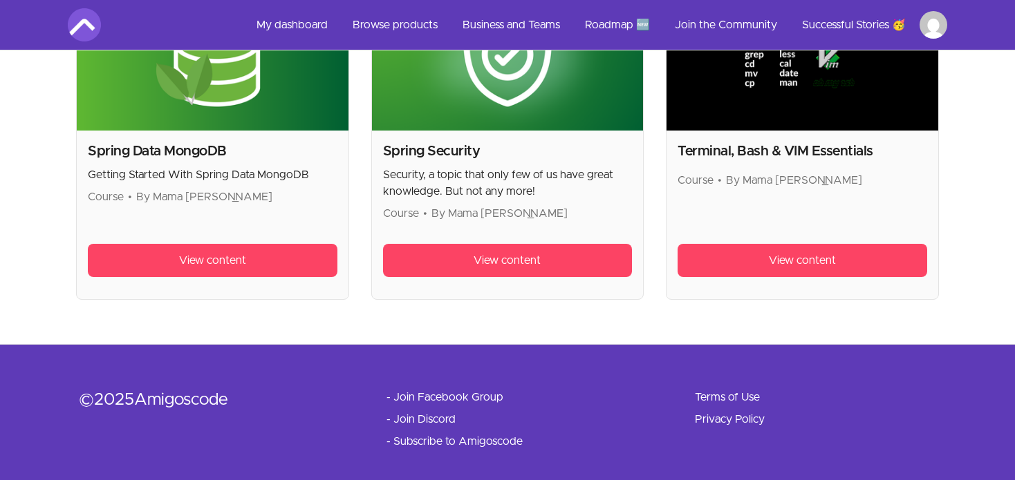
scroll to position [4172, 0]
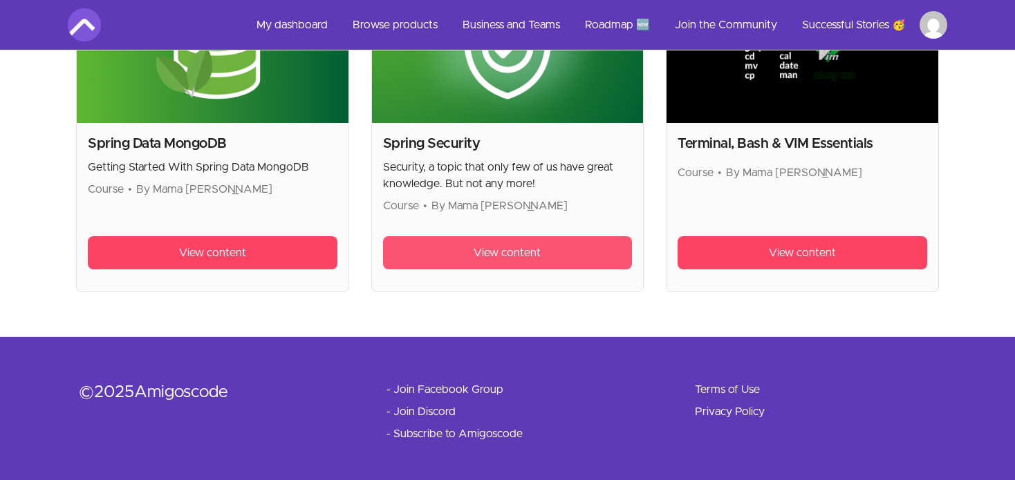
click at [505, 245] on span "View content" at bounding box center [506, 253] width 67 height 17
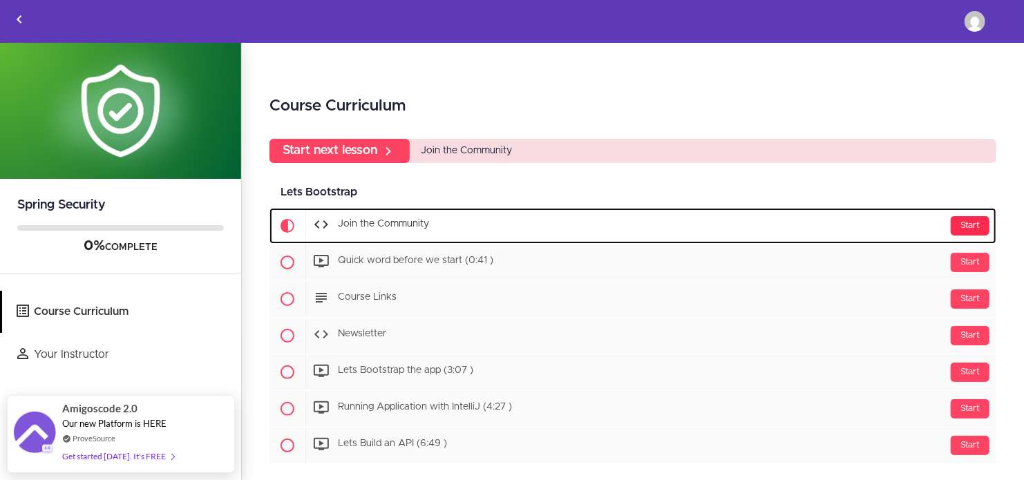
click at [970, 225] on div "Start" at bounding box center [970, 225] width 39 height 19
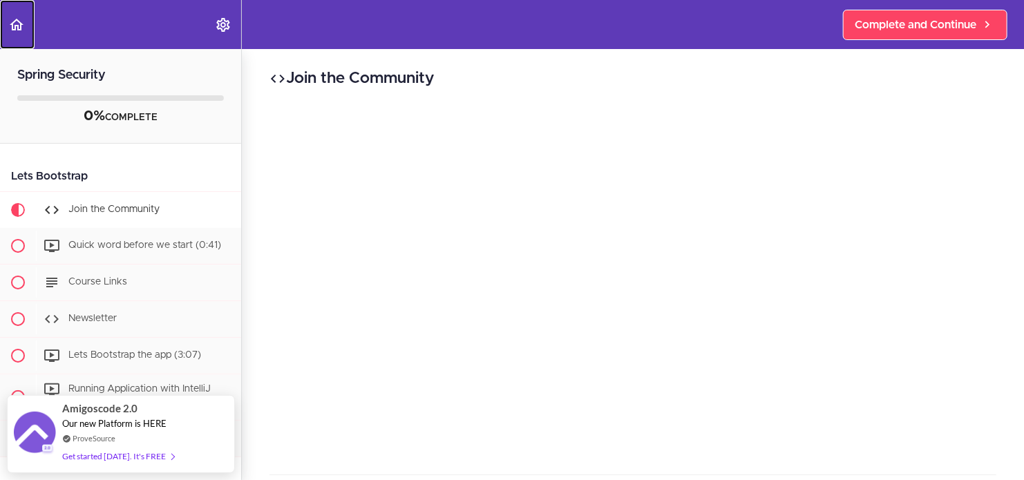
click at [19, 22] on use "Back to course curriculum" at bounding box center [17, 25] width 14 height 12
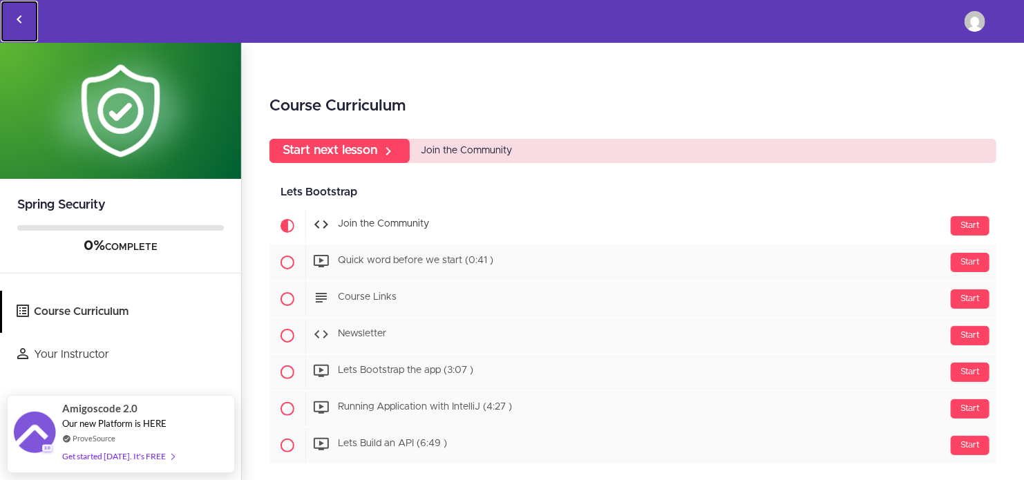
click at [19, 19] on use "Back to courses" at bounding box center [19, 19] width 5 height 8
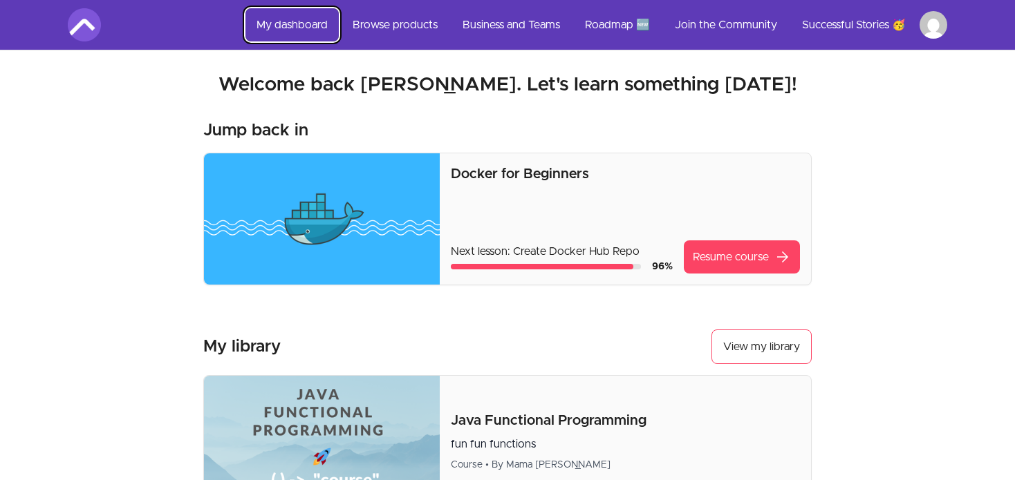
click at [288, 22] on link "My dashboard" at bounding box center [291, 24] width 93 height 33
